Goal: Task Accomplishment & Management: Complete application form

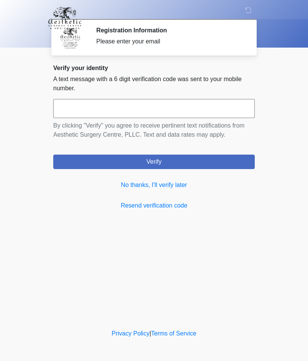
click at [173, 188] on link "No thanks, I'll verify later" at bounding box center [154, 184] width 202 height 9
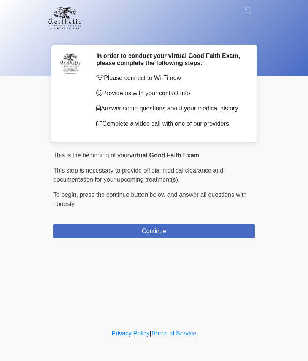
click at [237, 235] on button "Continue" at bounding box center [154, 231] width 202 height 14
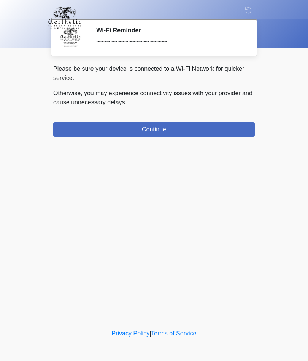
click at [186, 136] on button "Continue" at bounding box center [154, 129] width 202 height 14
